Goal: Task Accomplishment & Management: Manage account settings

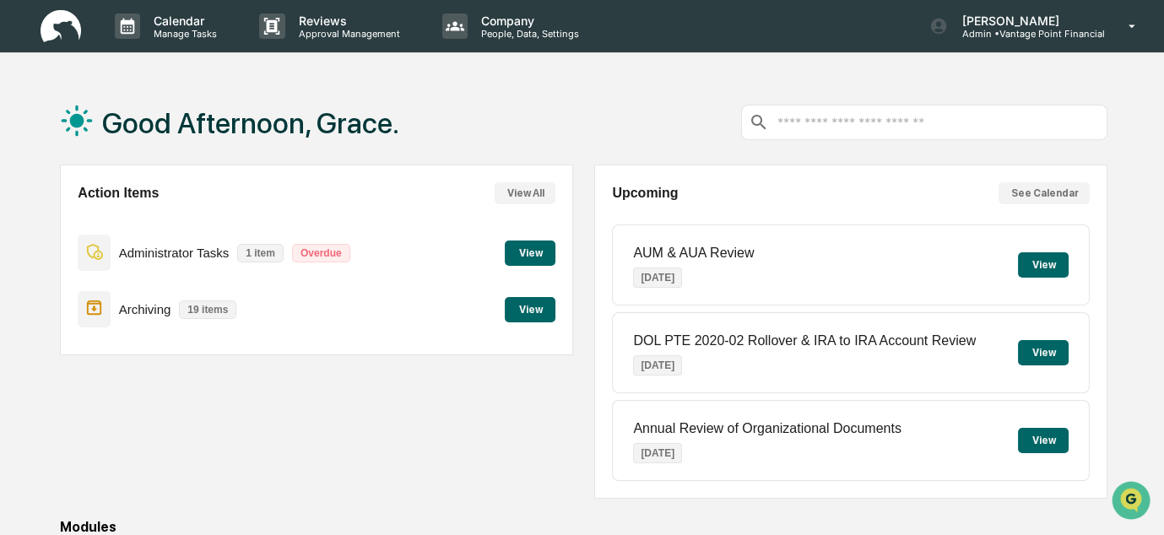
click at [1040, 266] on button "View" at bounding box center [1043, 264] width 51 height 25
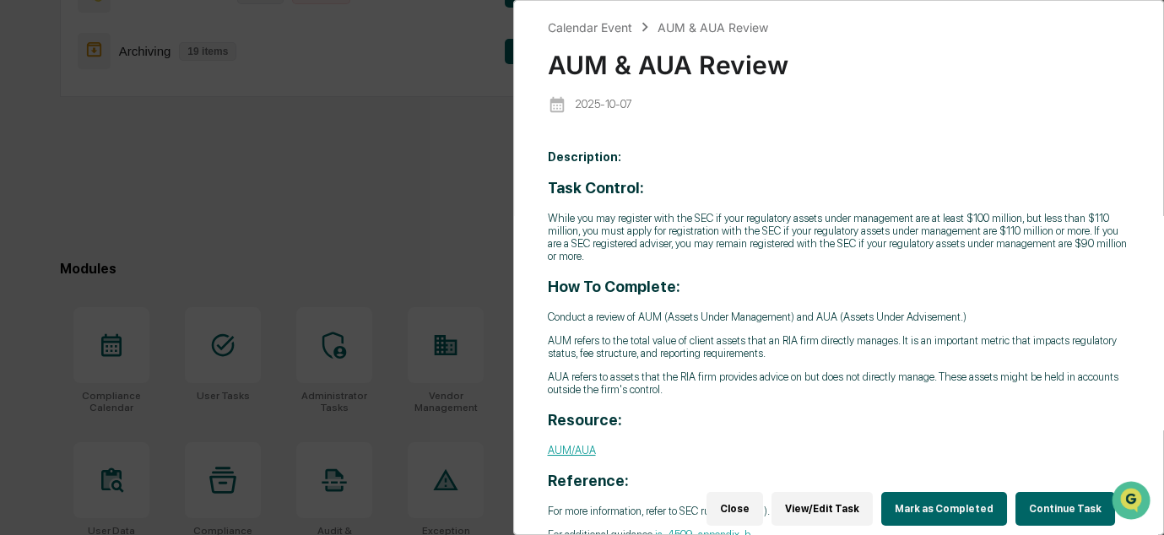
scroll to position [34, 0]
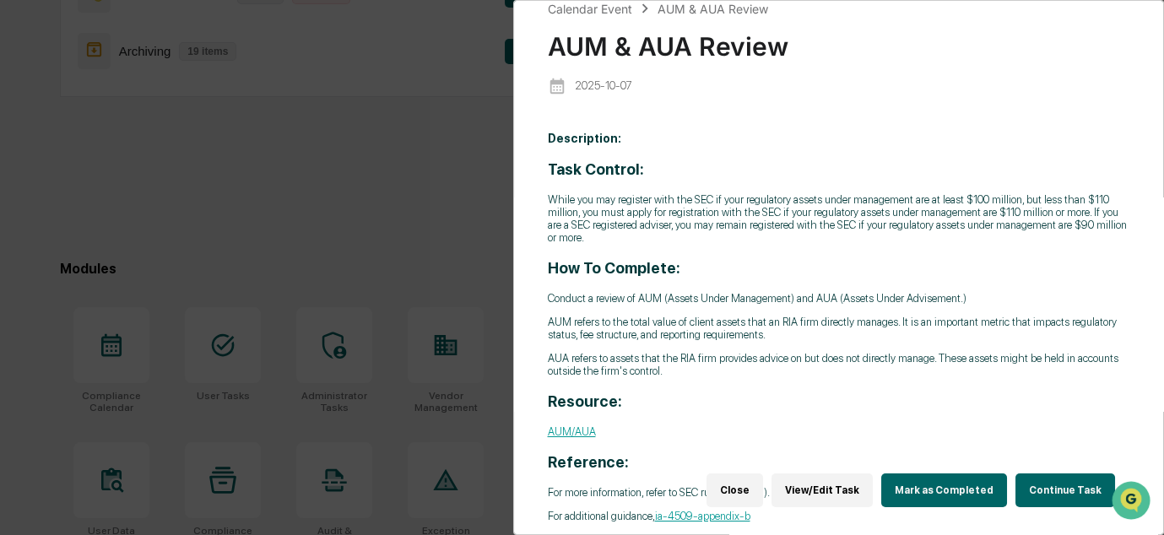
click at [573, 426] on link "AUM/AUA" at bounding box center [572, 432] width 48 height 13
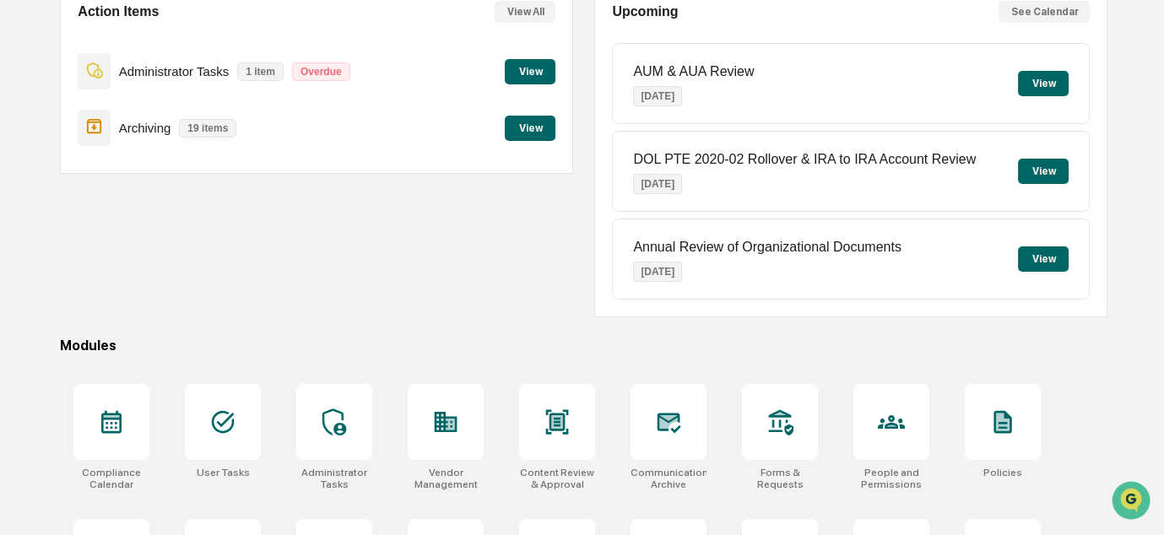
scroll to position [180, 0]
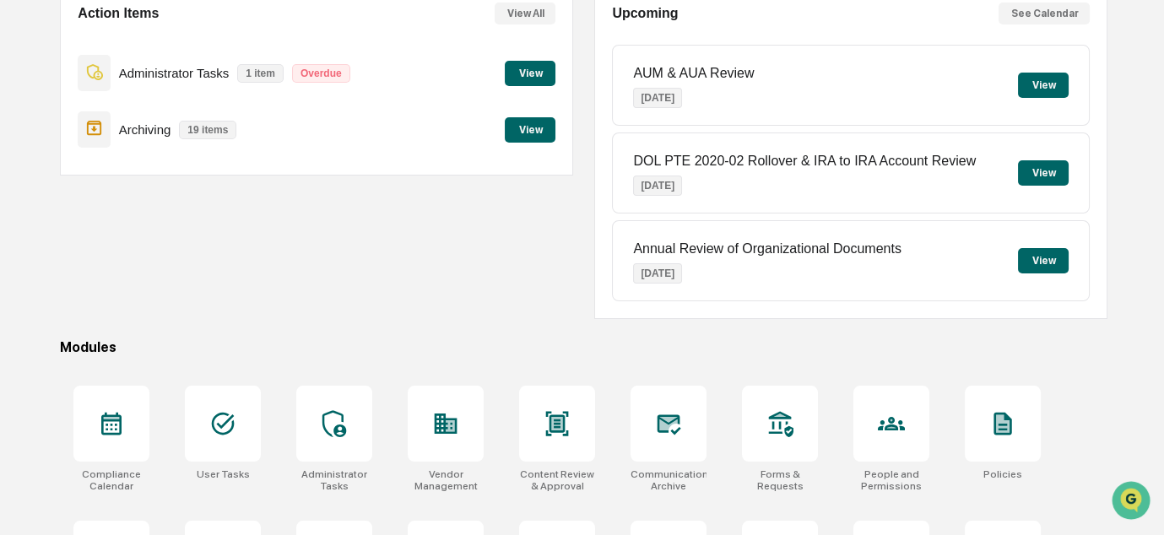
click at [1038, 267] on button "View" at bounding box center [1043, 260] width 51 height 25
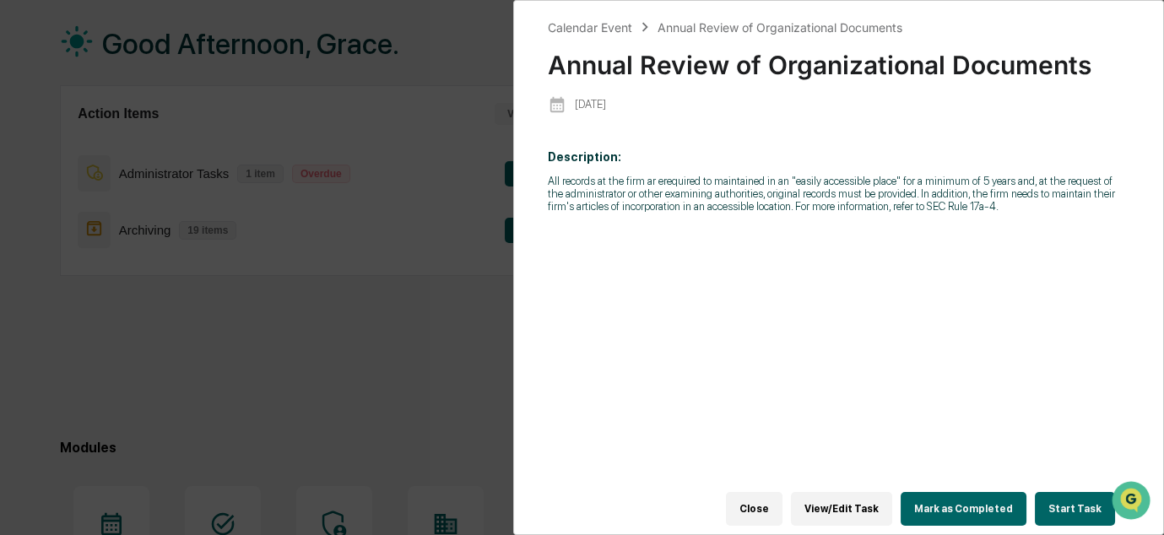
scroll to position [59, 0]
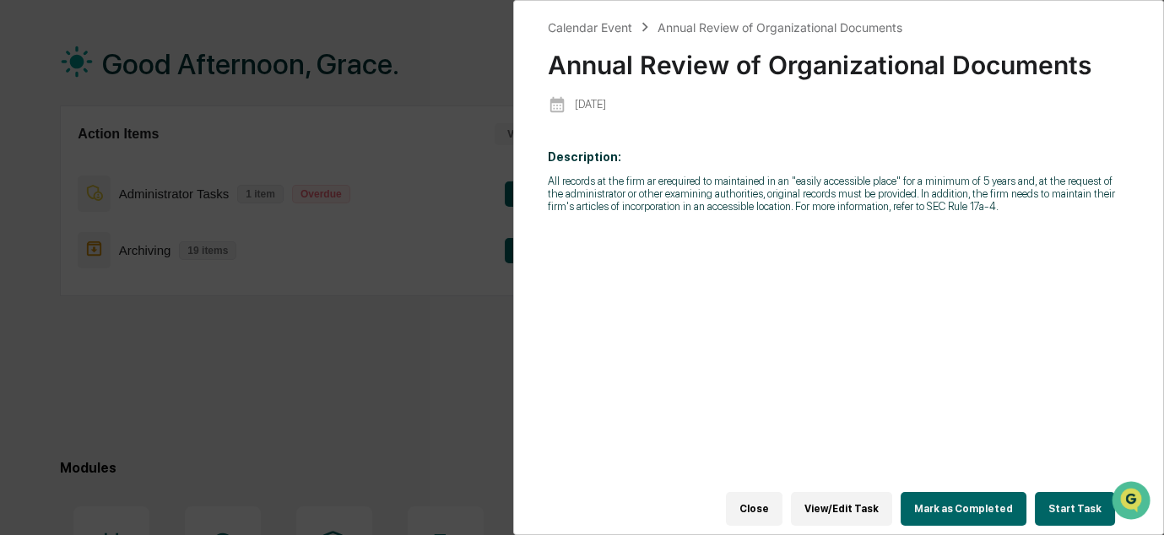
click at [854, 495] on button "View/Edit Task" at bounding box center [841, 509] width 101 height 34
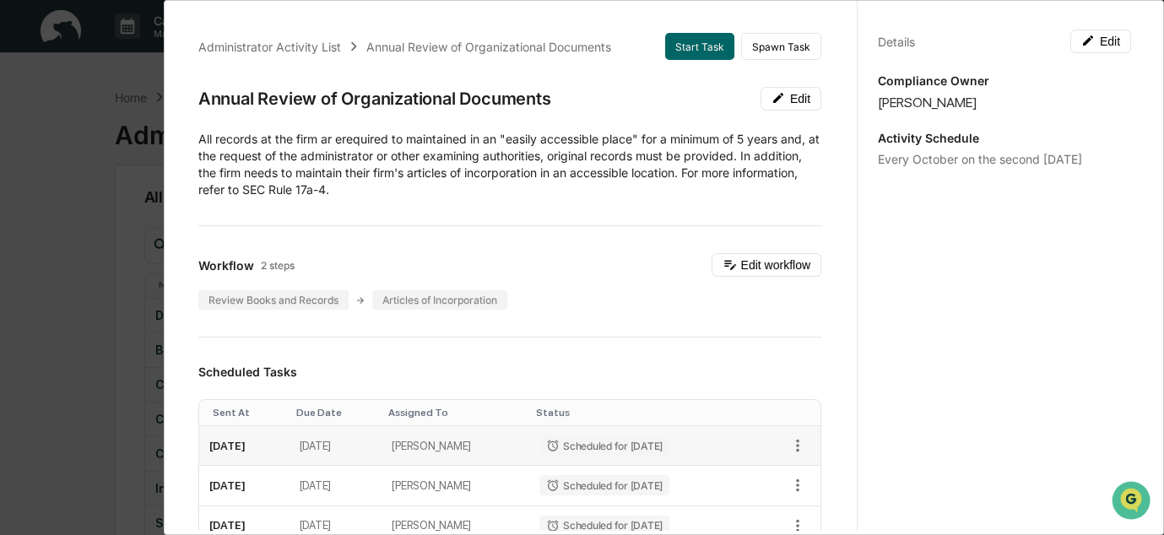
click at [290, 436] on td "[DATE]" at bounding box center [244, 446] width 90 height 40
click at [361, 451] on td "[DATE]" at bounding box center [336, 446] width 93 height 40
click at [582, 442] on div "Scheduled for [DATE]" at bounding box center [604, 446] width 130 height 20
click at [429, 290] on div "Articles of Incorporation" at bounding box center [439, 299] width 135 height 19
click at [432, 302] on div "Articles of Incorporation" at bounding box center [439, 299] width 135 height 19
